Goal: Information Seeking & Learning: Learn about a topic

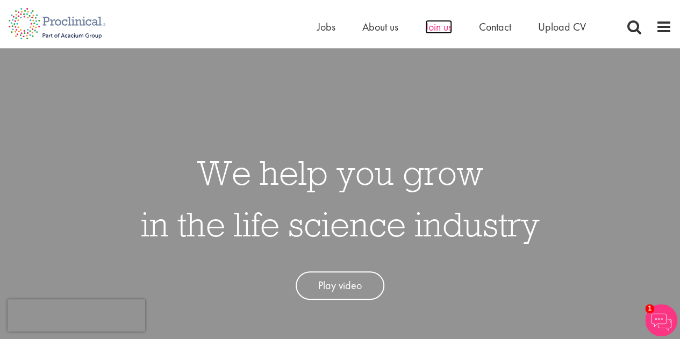
click at [442, 30] on span "Join us" at bounding box center [438, 27] width 27 height 14
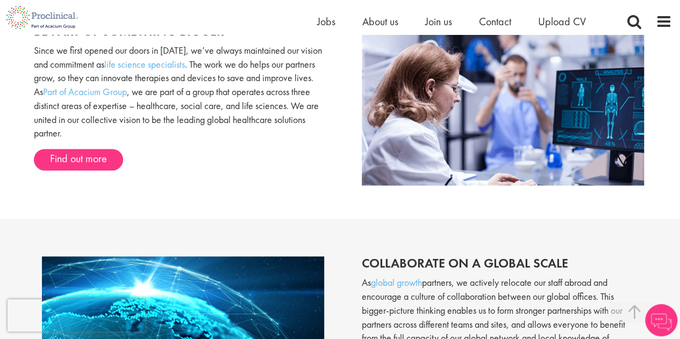
scroll to position [484, 0]
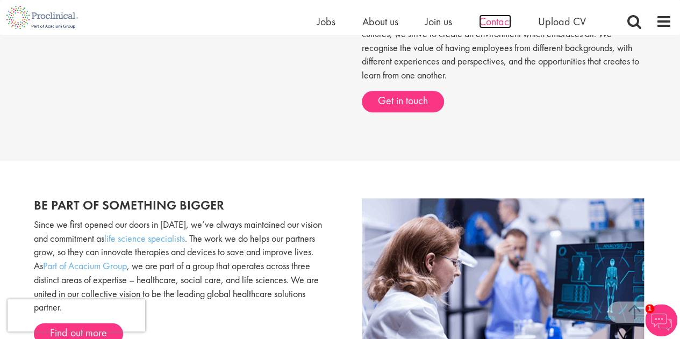
click at [495, 21] on span "Contact" at bounding box center [495, 22] width 32 height 14
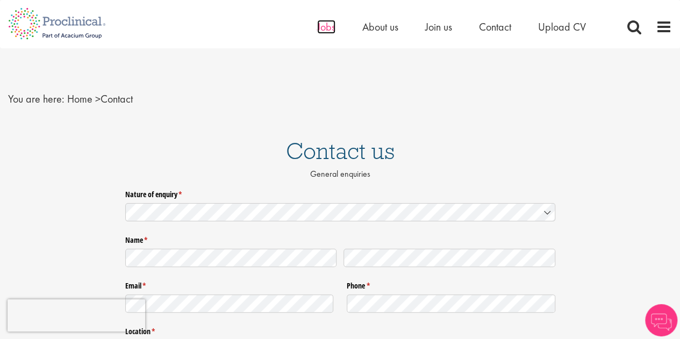
click at [325, 25] on span "Jobs" at bounding box center [326, 27] width 18 height 14
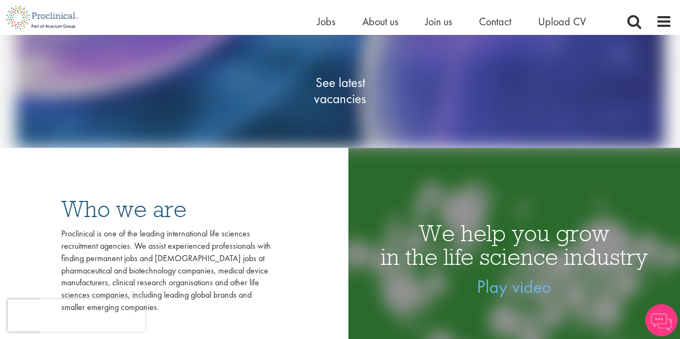
scroll to position [54, 0]
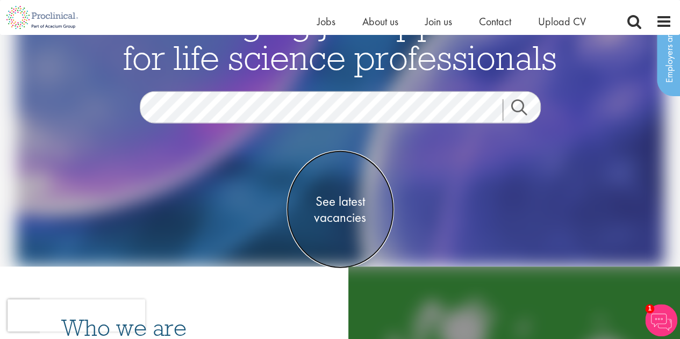
click at [347, 203] on span "See latest vacancies" at bounding box center [341, 210] width 108 height 32
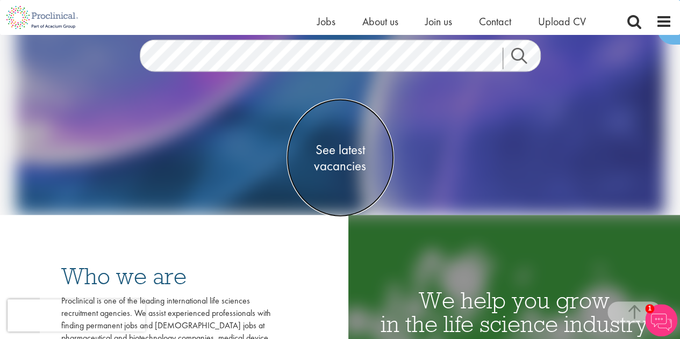
scroll to position [215, 0]
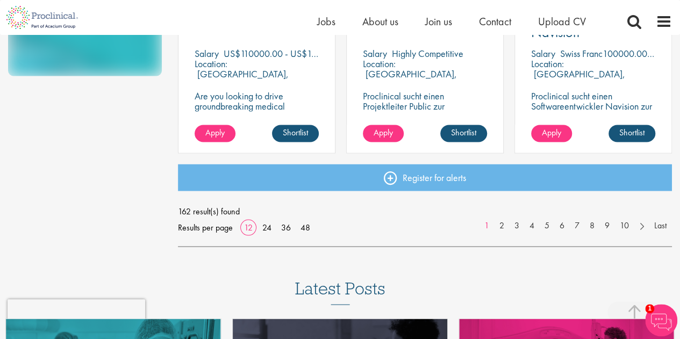
scroll to position [860, 0]
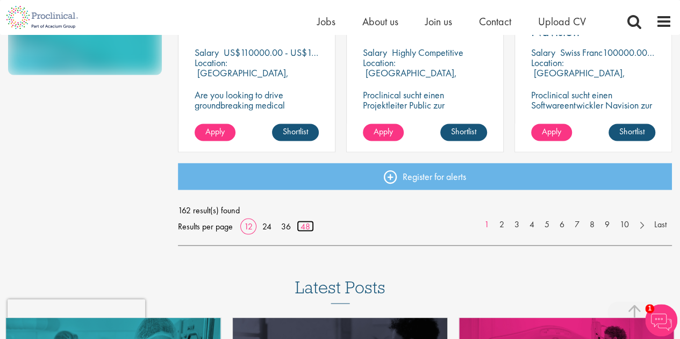
click at [309, 230] on link "48" at bounding box center [305, 225] width 17 height 11
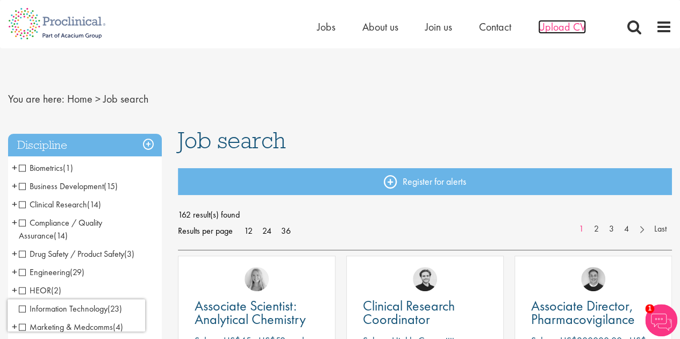
click at [559, 29] on span "Upload CV" at bounding box center [562, 27] width 48 height 14
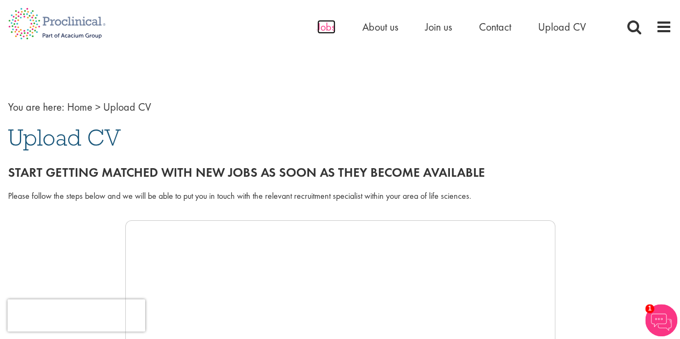
click at [323, 29] on span "Jobs" at bounding box center [326, 27] width 18 height 14
